Goal: Task Accomplishment & Management: Manage account settings

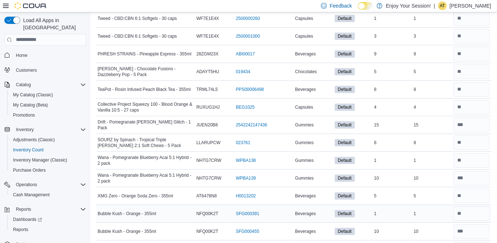
scroll to position [3499, 0]
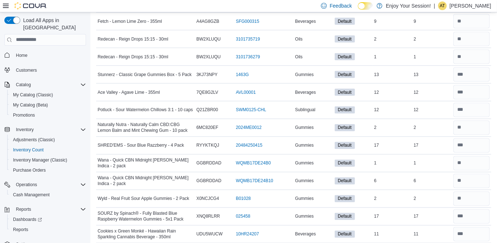
scroll to position [0, 0]
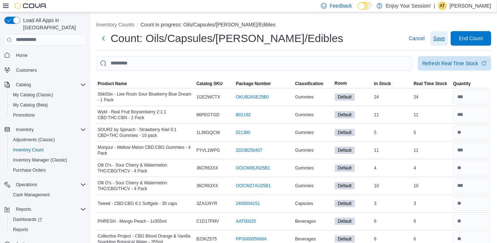
click at [445, 40] on span "Save" at bounding box center [440, 38] width 12 height 7
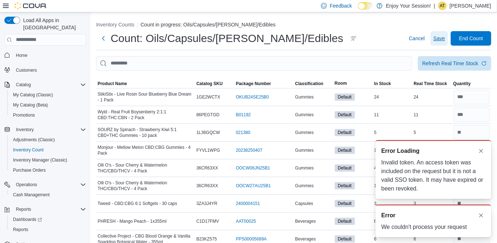
click at [445, 38] on span "Save" at bounding box center [440, 38] width 12 height 7
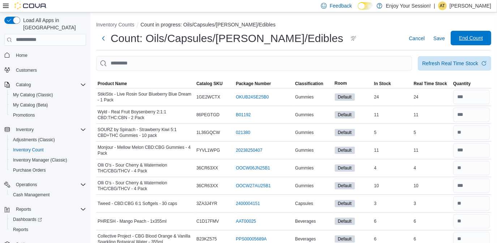
click at [475, 38] on span "End Count" at bounding box center [471, 37] width 24 height 7
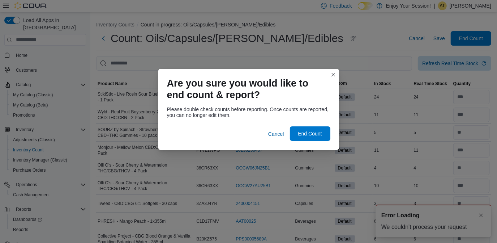
click at [308, 131] on span "End Count" at bounding box center [310, 133] width 24 height 7
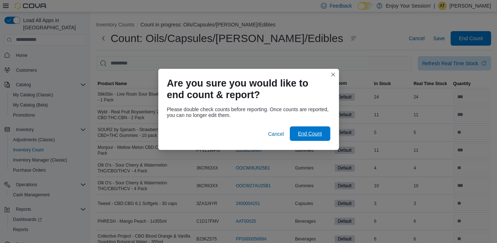
click at [309, 132] on span "End Count" at bounding box center [310, 133] width 24 height 7
click at [310, 132] on span "End Count" at bounding box center [310, 133] width 24 height 7
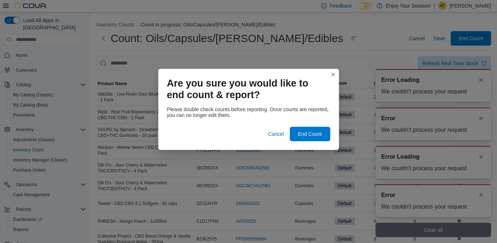
click at [451, 235] on div "Are you sure you would like to end count & report? Please double check counts b…" at bounding box center [248, 121] width 497 height 243
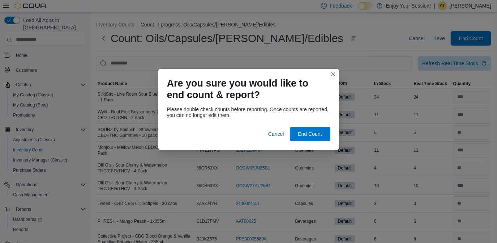
click at [335, 76] on button "Closes this modal window" at bounding box center [333, 74] width 9 height 9
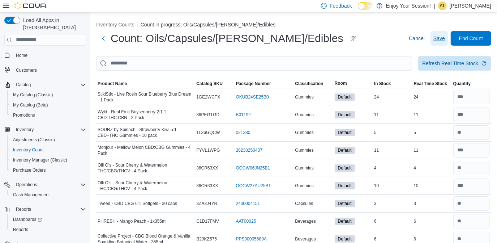
click at [445, 38] on span "Save" at bounding box center [440, 38] width 12 height 7
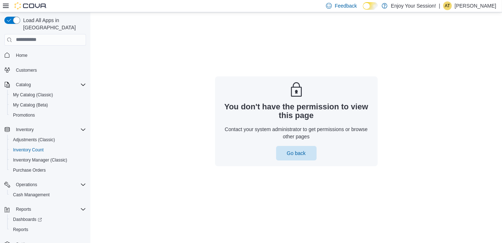
click at [459, 7] on div "| AT Alicia Tremblay" at bounding box center [468, 5] width 58 height 9
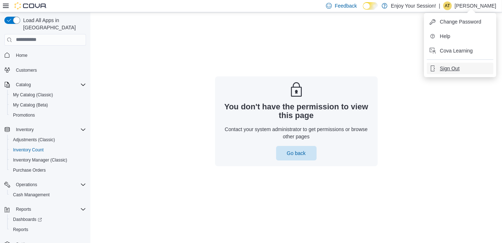
click at [453, 67] on span "Sign Out" at bounding box center [450, 68] width 20 height 7
